Goal: Download file/media

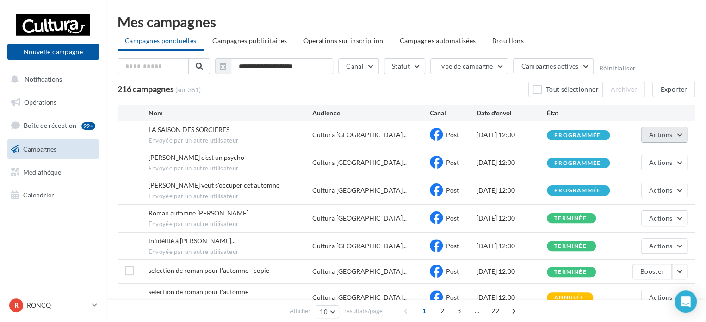
click at [648, 137] on button "Actions" at bounding box center [664, 135] width 46 height 16
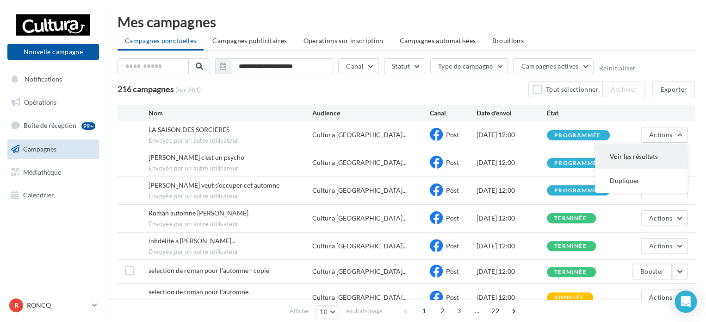
click at [635, 146] on button "Voir les résultats" at bounding box center [641, 156] width 93 height 24
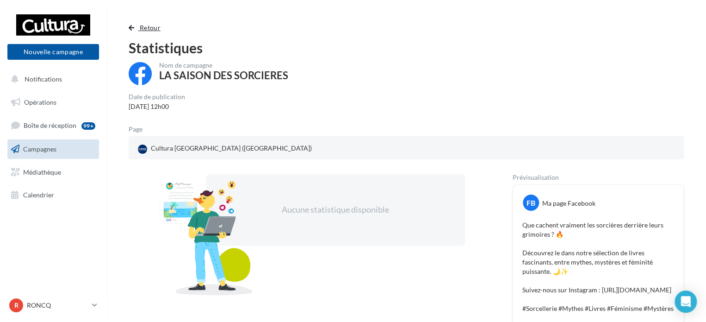
click at [132, 27] on span "button" at bounding box center [132, 28] width 6 height 6
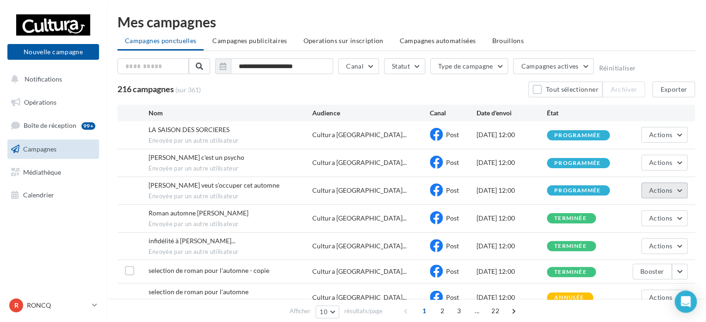
click at [642, 188] on button "Actions" at bounding box center [664, 190] width 46 height 16
click at [633, 206] on button "Voir les résultats" at bounding box center [641, 212] width 93 height 24
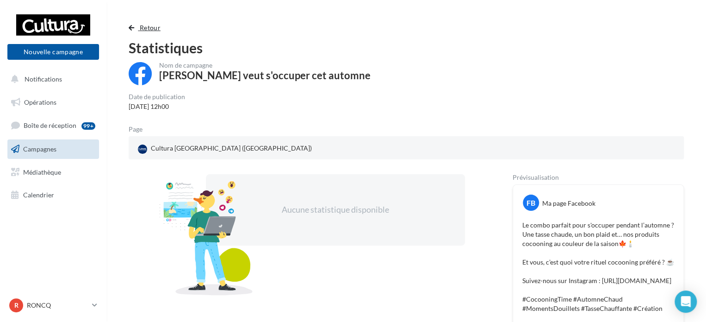
click at [129, 25] on span "button" at bounding box center [132, 28] width 6 height 6
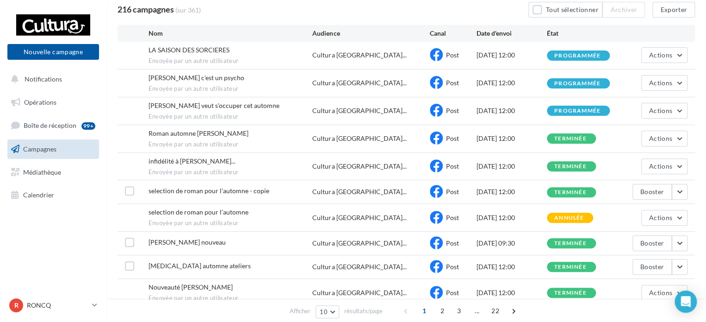
scroll to position [93, 0]
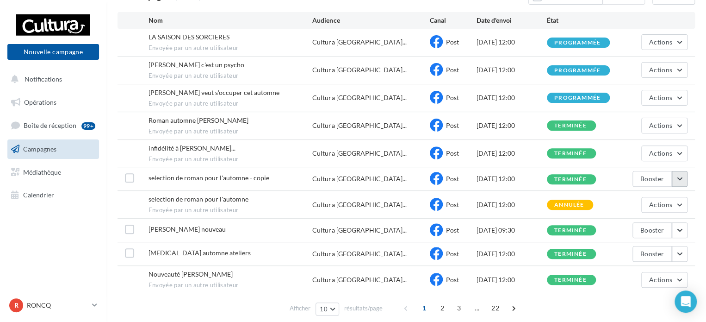
click at [680, 175] on button "button" at bounding box center [680, 179] width 16 height 16
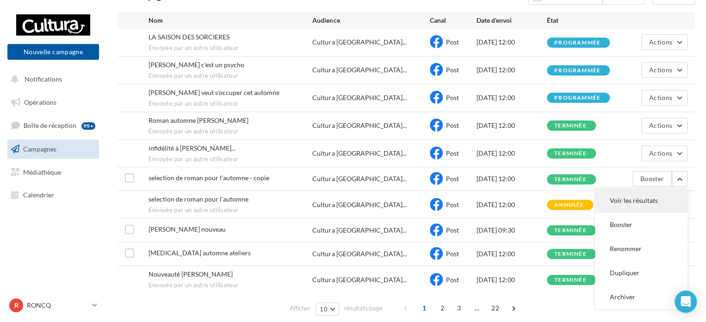
click at [662, 188] on button "Voir les résultats" at bounding box center [641, 200] width 93 height 24
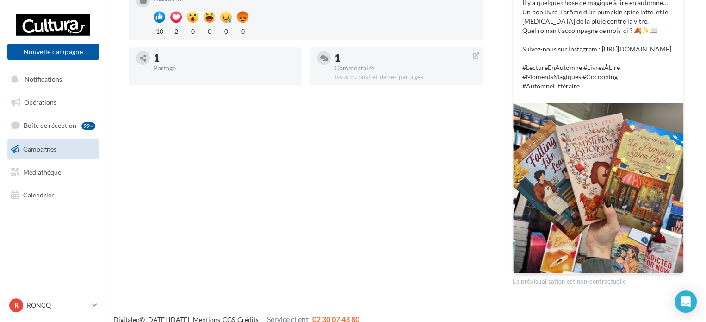
scroll to position [232, 0]
click at [37, 193] on span "Calendrier" at bounding box center [38, 195] width 31 height 8
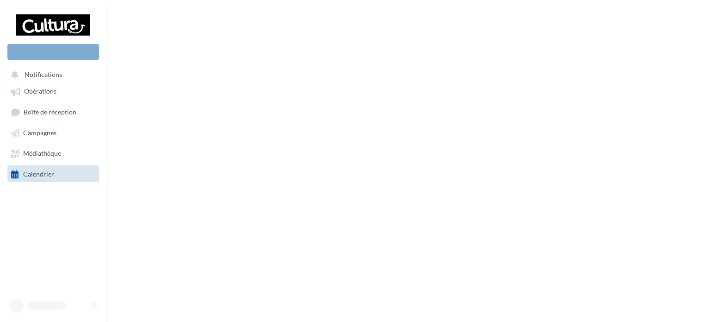
click at [45, 171] on span "Calendrier" at bounding box center [38, 174] width 31 height 8
click at [43, 156] on span "Médiathèque" at bounding box center [42, 153] width 38 height 8
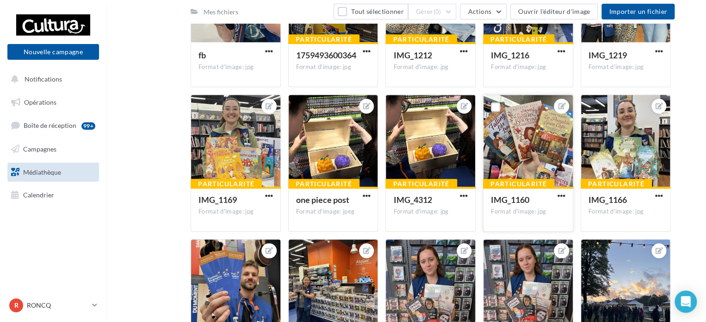
scroll to position [324, 0]
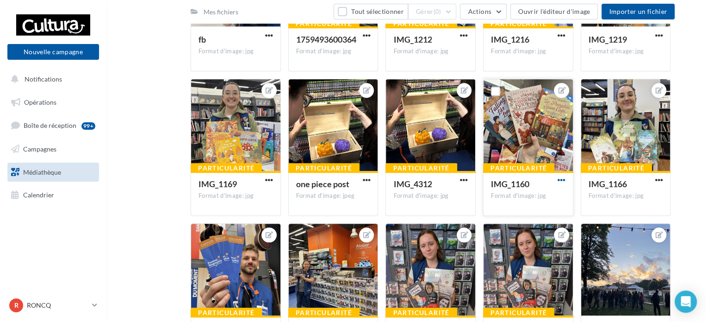
click at [563, 183] on span "button" at bounding box center [562, 180] width 8 height 8
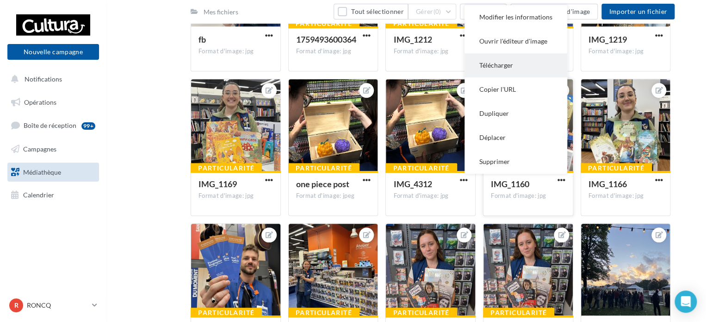
click at [508, 56] on button "Télécharger" at bounding box center [516, 65] width 103 height 24
